Goal: Navigation & Orientation: Find specific page/section

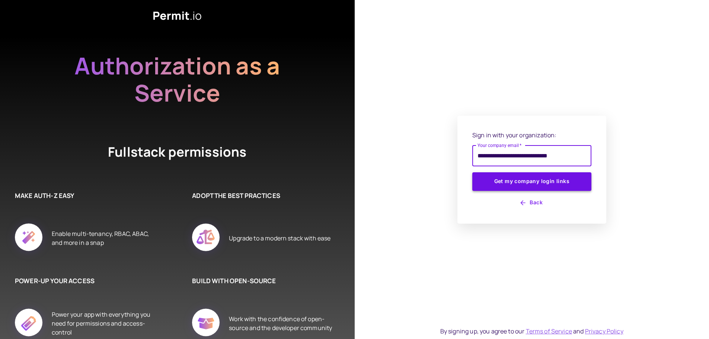
click at [539, 177] on button "Get my company login links" at bounding box center [532, 181] width 119 height 19
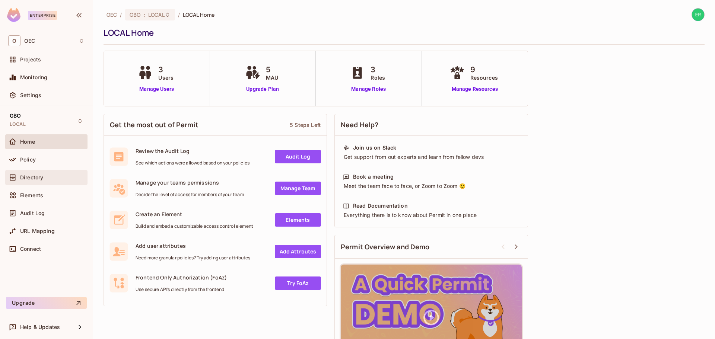
click at [39, 178] on span "Directory" at bounding box center [31, 178] width 23 height 6
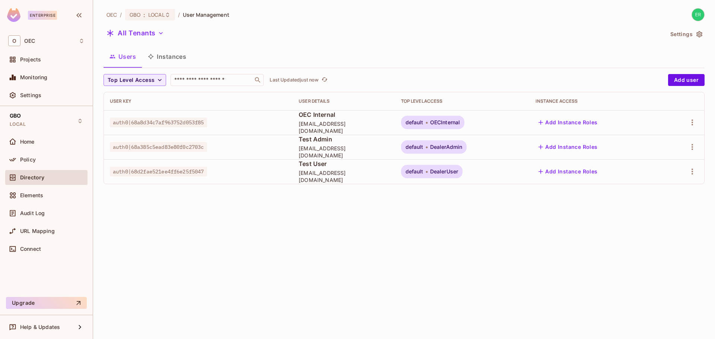
click at [50, 151] on div "Home" at bounding box center [46, 143] width 82 height 18
click at [49, 158] on div "Policy" at bounding box center [52, 160] width 64 height 6
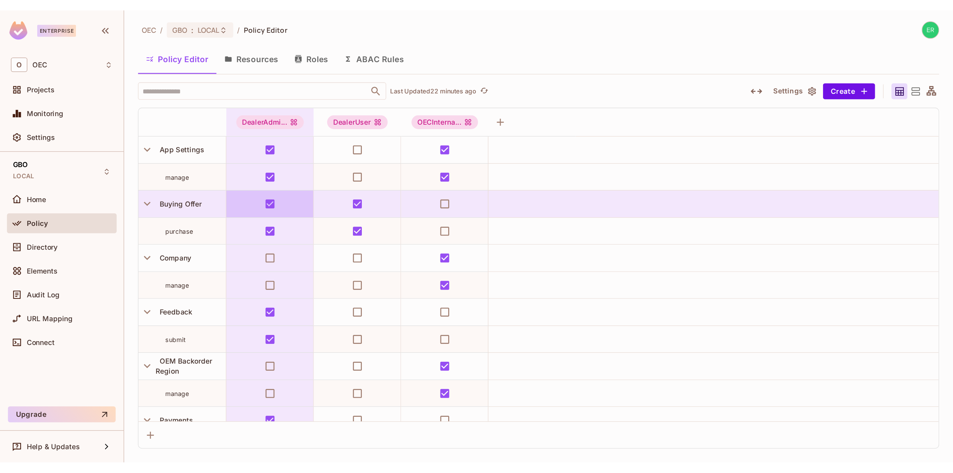
scroll to position [172, 0]
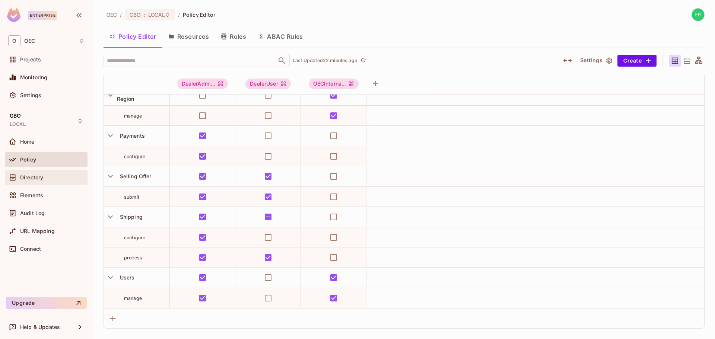
click at [51, 177] on div "Directory" at bounding box center [52, 178] width 64 height 6
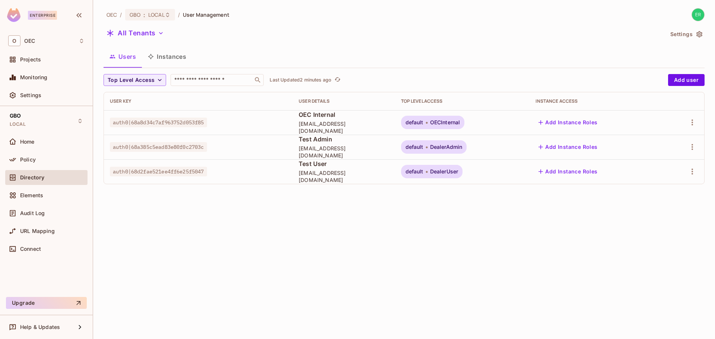
click at [188, 142] on span "auth0|68a385c5ead83e80f0c2703c" at bounding box center [158, 147] width 97 height 10
click at [186, 146] on span "auth0|68a385c5ead83e80f0c2703c" at bounding box center [158, 147] width 97 height 10
copy span "auth0|68a385c5ead83e80f0c2703c"
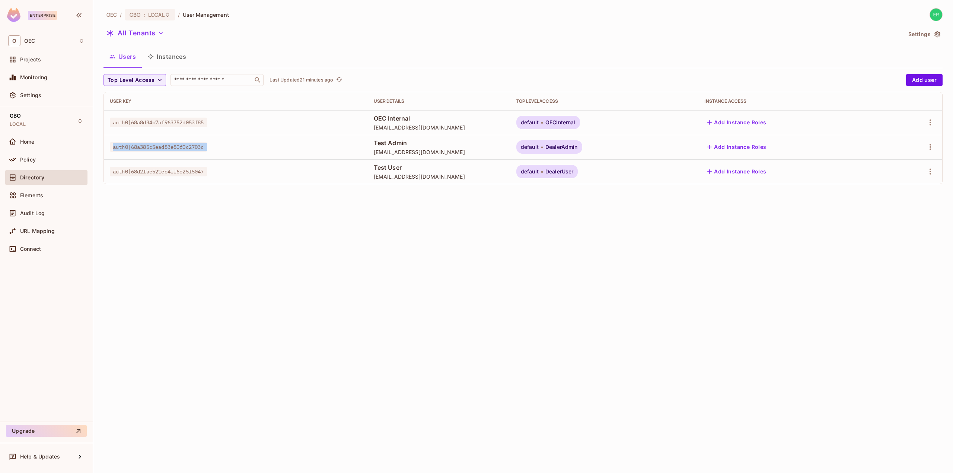
click at [180, 143] on span "auth0|68a385c5ead83e80f0c2703c" at bounding box center [158, 147] width 97 height 10
